Goal: Transaction & Acquisition: Purchase product/service

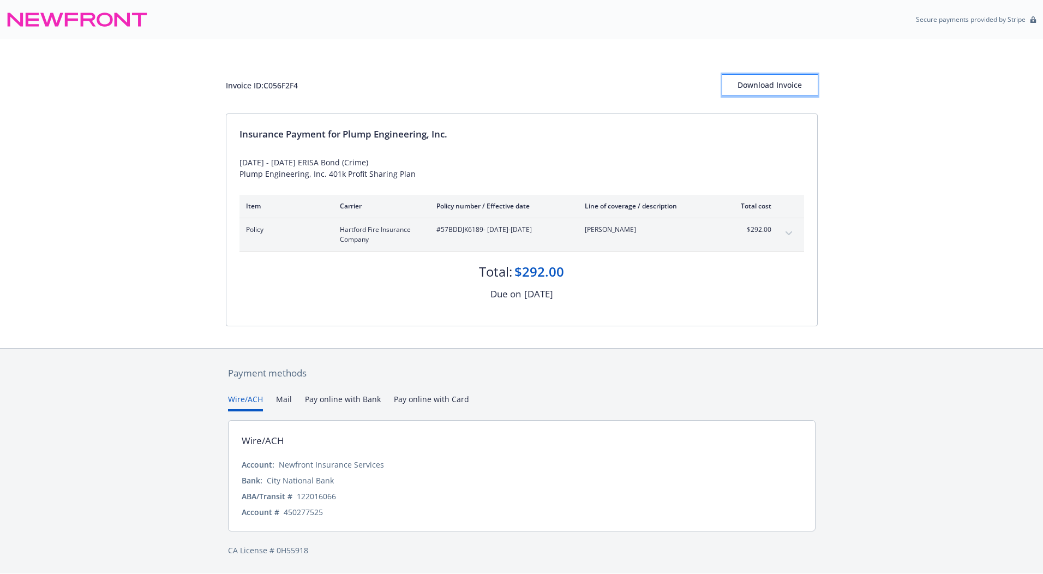
click at [766, 85] on div "Download Invoice" at bounding box center [769, 85] width 95 height 21
click at [784, 83] on div "Download Invoice" at bounding box center [769, 85] width 95 height 21
click at [349, 401] on button "Pay online with Bank" at bounding box center [338, 402] width 76 height 18
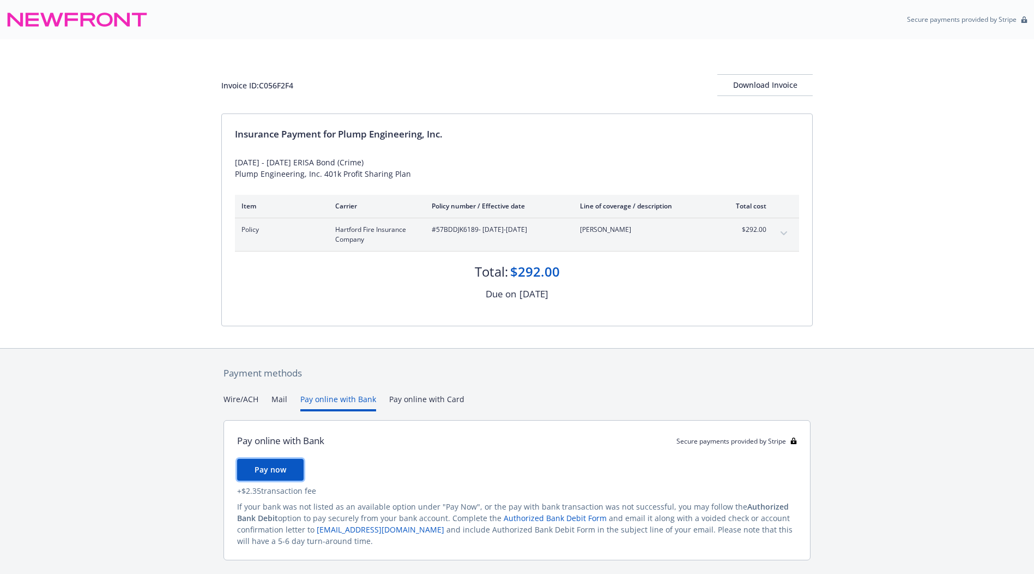
click at [266, 470] on span "Pay now" at bounding box center [271, 469] width 32 height 10
